Goal: Transaction & Acquisition: Purchase product/service

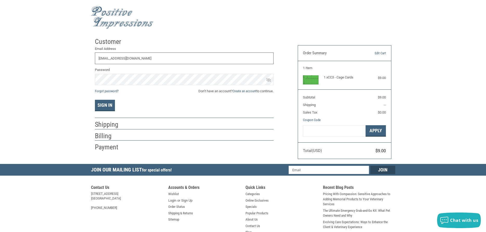
drag, startPoint x: 179, startPoint y: 63, endPoint x: 59, endPoint y: 60, distance: 120.4
click at [95, 60] on input "[EMAIL_ADDRESS][DOMAIN_NAME]" at bounding box center [184, 59] width 179 height 12
type input "A"
click at [104, 54] on div "Email Address" at bounding box center [184, 55] width 179 height 19
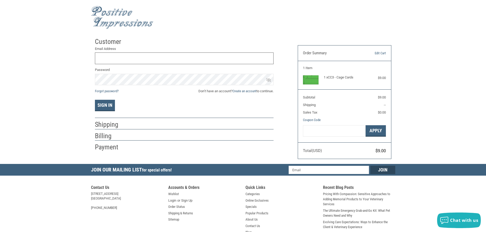
click at [104, 58] on input "Email Address" at bounding box center [184, 59] width 179 height 12
type input "A"
type input "[EMAIL_ADDRESS][DOMAIN_NAME]"
click at [247, 91] on link "Create an account" at bounding box center [245, 91] width 24 height 4
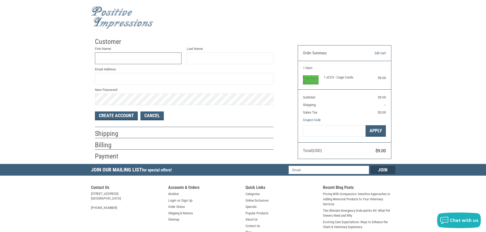
click at [151, 59] on input "First Name" at bounding box center [138, 59] width 87 height 12
type input "[PERSON_NAME]"
type input "[EMAIL_ADDRESS][DOMAIN_NAME]"
click at [111, 114] on button "Create Account" at bounding box center [116, 116] width 43 height 9
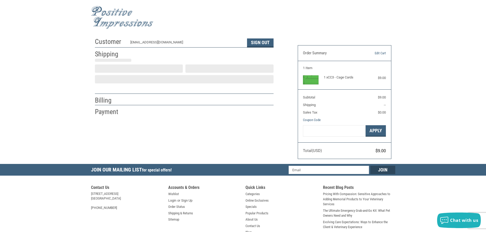
select select "US"
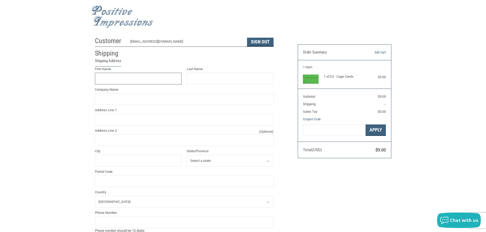
scroll to position [1, 0]
type input "[PERSON_NAME]"
type input "[GEOGRAPHIC_DATA]"
type input "1"
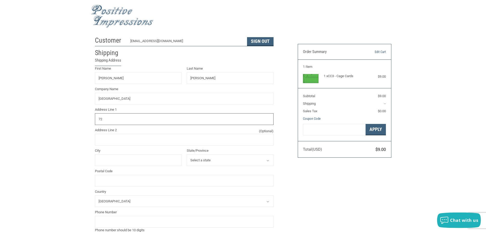
type input "7"
type input "[STREET_ADDRESS][PERSON_NAME]"
type input "[PERSON_NAME]"
click at [187, 154] on select "Select a state [US_STATE] [US_STATE] [US_STATE] [US_STATE] [US_STATE] [US_STATE…" at bounding box center [230, 160] width 87 height 12
select select "CA"
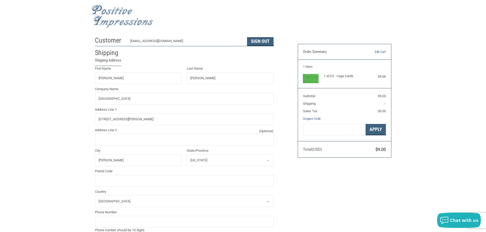
click option "[US_STATE]" at bounding box center [0, 0] width 0 height 0
click at [131, 177] on input "Postal Code" at bounding box center [184, 181] width 179 height 12
type input "6"
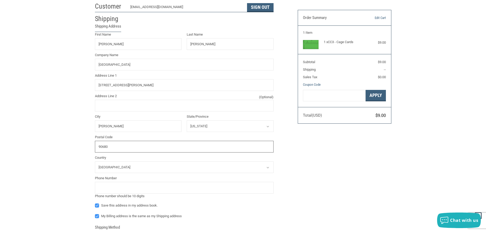
type input "90680"
click at [137, 186] on input "tel" at bounding box center [184, 188] width 179 height 12
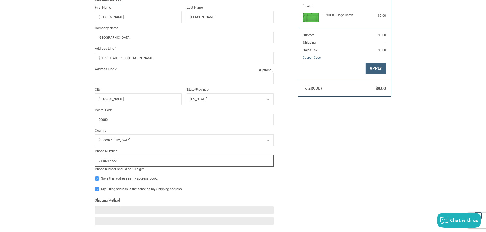
scroll to position [71, 0]
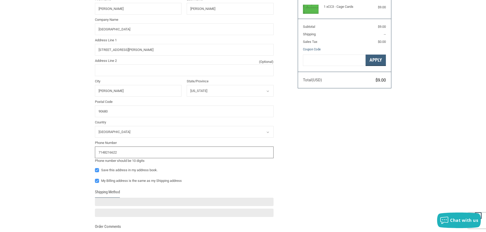
type input "7148216622"
click at [97, 181] on label "My Billing address is the same as my Shipping address" at bounding box center [184, 181] width 179 height 4
click at [95, 179] on input "My Billing address is the same as my Shipping address" at bounding box center [95, 178] width 0 height 0
checkbox input "false"
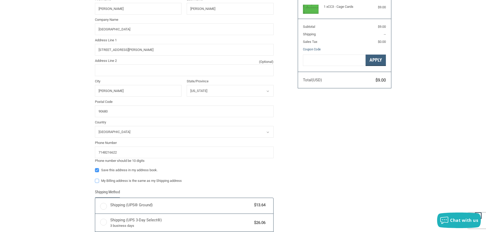
radio input "true"
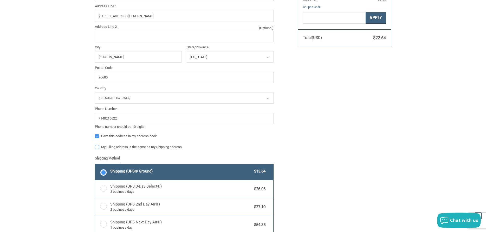
scroll to position [114, 0]
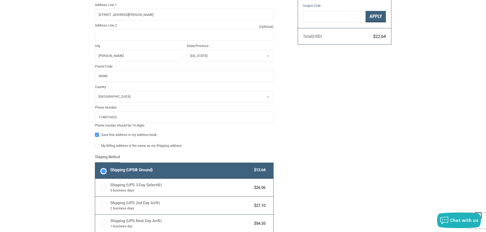
click at [176, 171] on span "Shipping (UPS® Ground)" at bounding box center [180, 170] width 141 height 6
click at [95, 164] on input "Shipping (UPS® Ground) $13.64" at bounding box center [95, 164] width 0 height 0
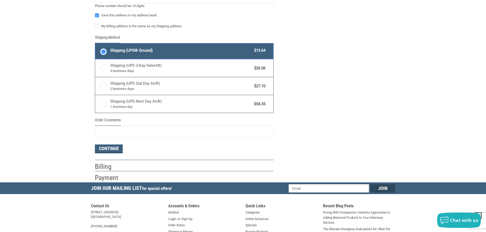
scroll to position [238, 0]
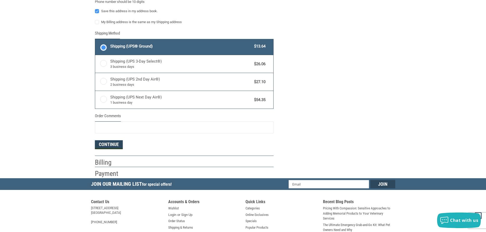
click at [113, 146] on button "Continue" at bounding box center [109, 144] width 28 height 9
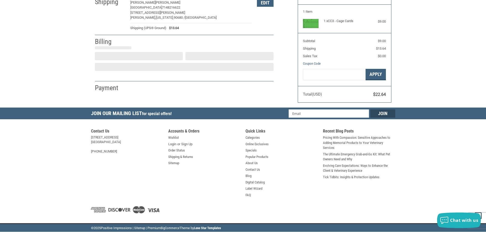
select select "US"
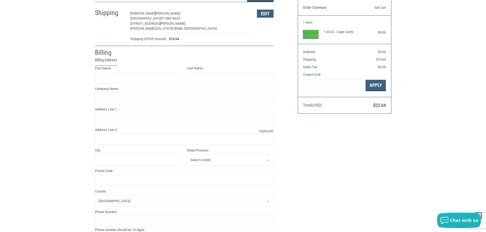
scroll to position [45, 0]
click at [117, 78] on input "First Name" at bounding box center [138, 79] width 87 height 12
type input "[PERSON_NAME]"
type input "TAMBOURINE"
type input "[GEOGRAPHIC_DATA]"
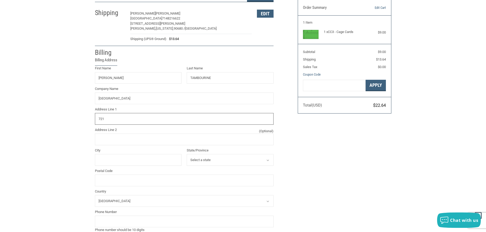
type input "[STREET_ADDRESS][PERSON_NAME]"
type input "[GEOGRAPHIC_DATA]"
click at [187, 154] on select "Select a state [US_STATE] [US_STATE] [US_STATE] [US_STATE] [US_STATE] Armed For…" at bounding box center [230, 160] width 87 height 12
select select "CA"
click option "[US_STATE]" at bounding box center [0, 0] width 0 height 0
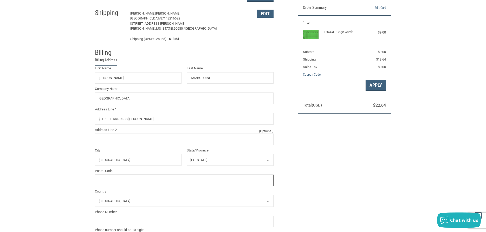
click at [170, 179] on input "Postal Code" at bounding box center [184, 181] width 179 height 12
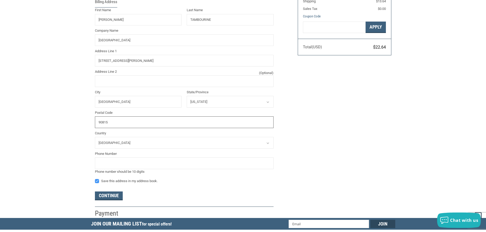
scroll to position [116, 0]
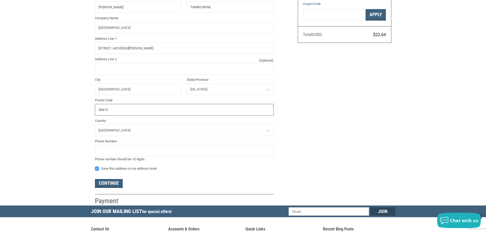
type input "90815"
click at [109, 152] on input "tel" at bounding box center [184, 151] width 179 height 12
type input "7148216622"
click at [109, 185] on button "Continue" at bounding box center [109, 183] width 28 height 9
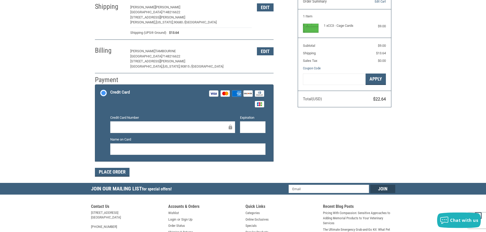
scroll to position [53, 0]
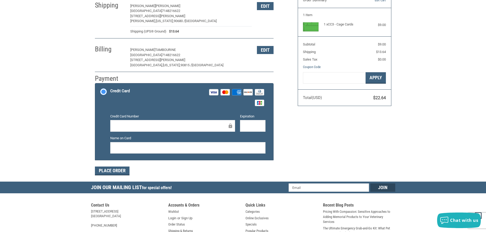
click at [124, 123] on div at bounding box center [172, 126] width 125 height 12
click at [107, 172] on button "Place Order" at bounding box center [112, 171] width 35 height 9
